Goal: Information Seeking & Learning: Learn about a topic

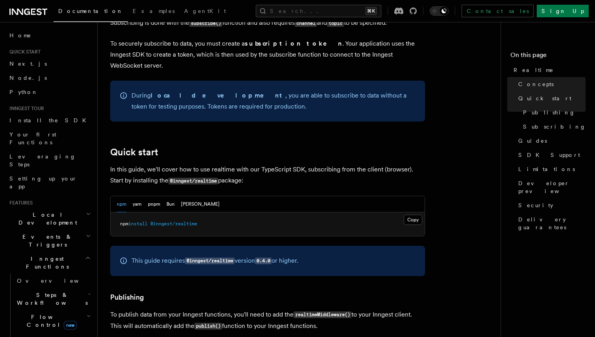
scroll to position [383, 0]
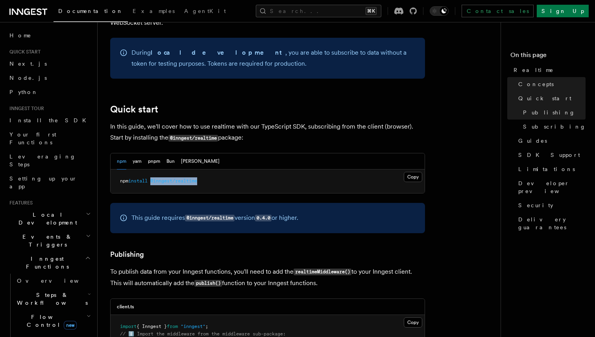
drag, startPoint x: 210, startPoint y: 173, endPoint x: 154, endPoint y: 174, distance: 56.3
click at [154, 174] on pre "npm install @inngest/realtime" at bounding box center [268, 182] width 314 height 24
copy span "@inngest/realtime"
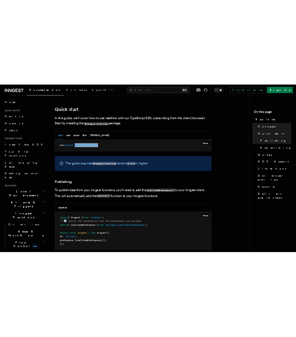
scroll to position [443, 0]
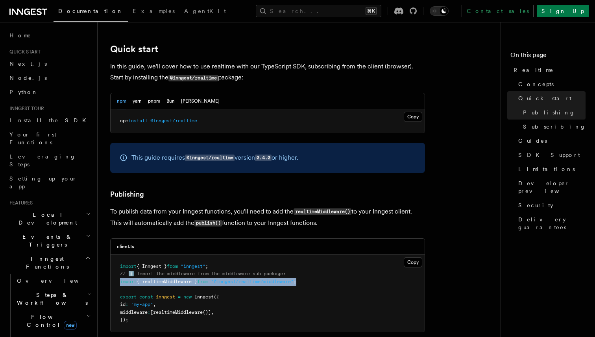
drag, startPoint x: 316, startPoint y: 274, endPoint x: 104, endPoint y: 273, distance: 212.1
copy span "import { realtimeMiddleware } from "@inngest/realtime/middleware" ;"
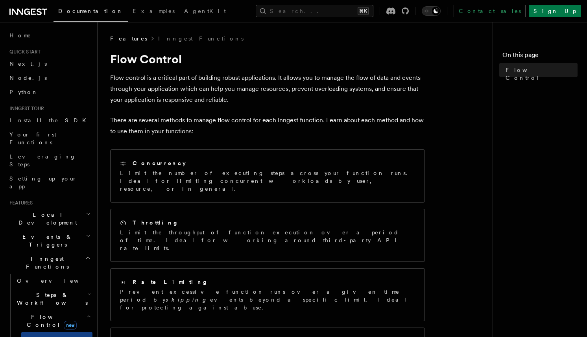
click at [316, 9] on button "Search... ⌘K" at bounding box center [315, 11] width 118 height 13
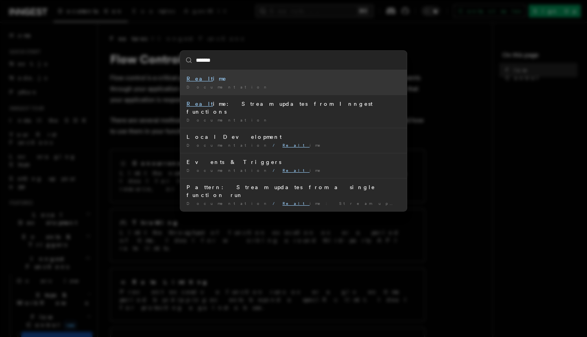
type input "********"
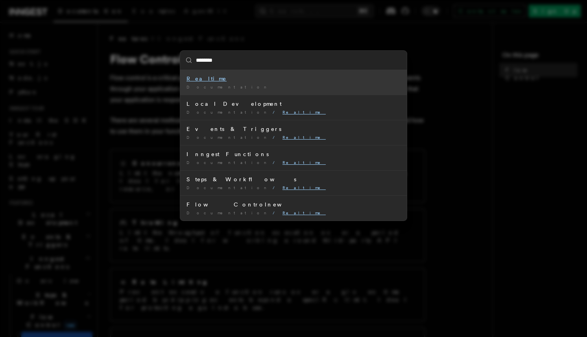
click at [277, 74] on li "Realtime Documentation /" at bounding box center [293, 82] width 227 height 25
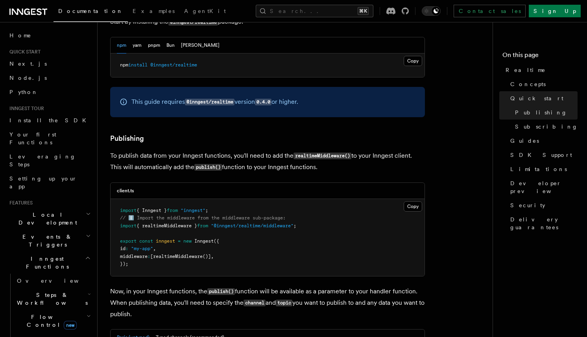
scroll to position [505, 0]
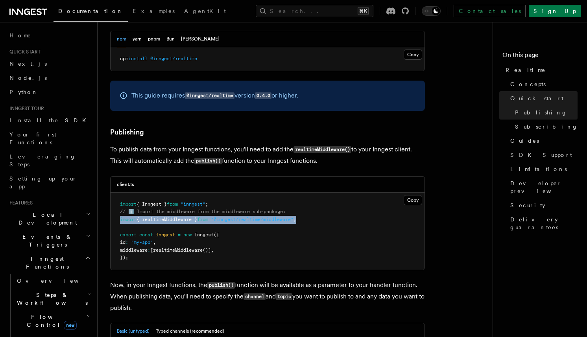
drag, startPoint x: 312, startPoint y: 210, endPoint x: 110, endPoint y: 211, distance: 201.9
click at [110, 211] on div "client.ts Copy Copied import { Inngest } from "inngest" ; // ℹ️ Import the midd…" at bounding box center [267, 223] width 315 height 94
copy span "import { realtimeMiddleware } from "@inngest/realtime/middleware" ;"
